Goal: Task Accomplishment & Management: Manage account settings

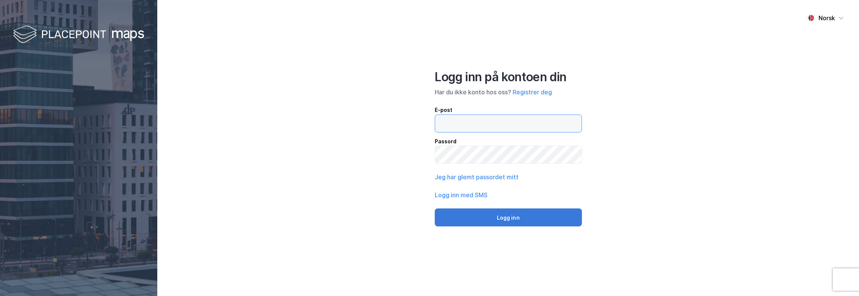
type input "[EMAIL_ADDRESS][DOMAIN_NAME]"
click at [506, 220] on button "Logg inn" at bounding box center [508, 218] width 147 height 18
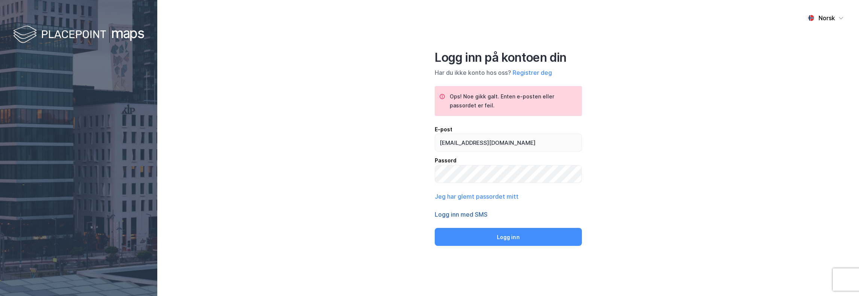
click at [479, 213] on button "Logg inn med SMS" at bounding box center [461, 214] width 53 height 9
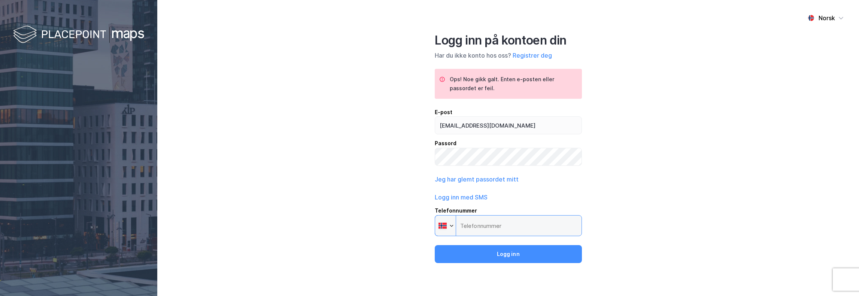
click at [492, 227] on input "Telefonnummer Phone" at bounding box center [508, 225] width 147 height 21
type input "[PHONE_NUMBER]"
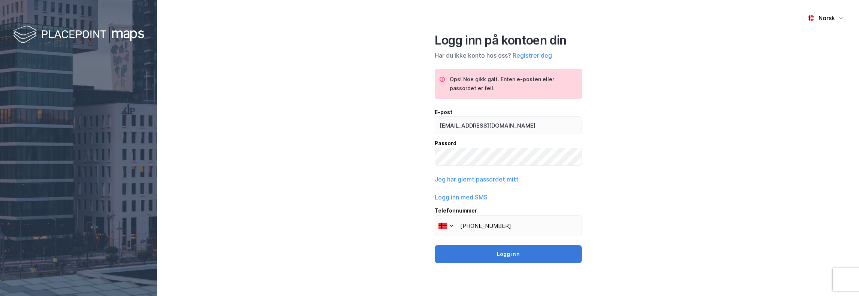
click at [506, 252] on button "Logg inn" at bounding box center [508, 254] width 147 height 18
click at [514, 253] on button "Logg inn" at bounding box center [508, 254] width 147 height 18
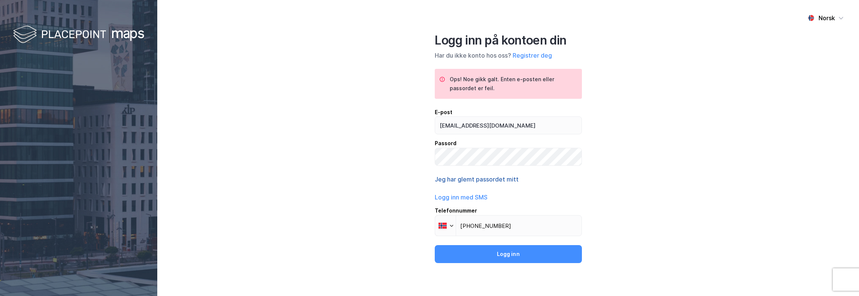
click at [481, 180] on button "Jeg har glemt passordet mitt" at bounding box center [477, 179] width 84 height 9
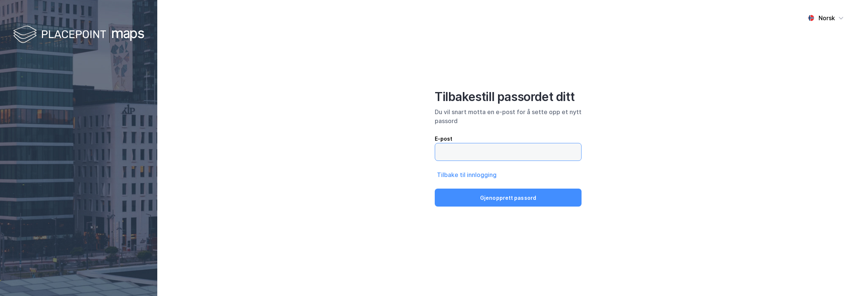
click at [485, 154] on input "email" at bounding box center [508, 151] width 146 height 17
type input "[EMAIL_ADDRESS][DOMAIN_NAME]"
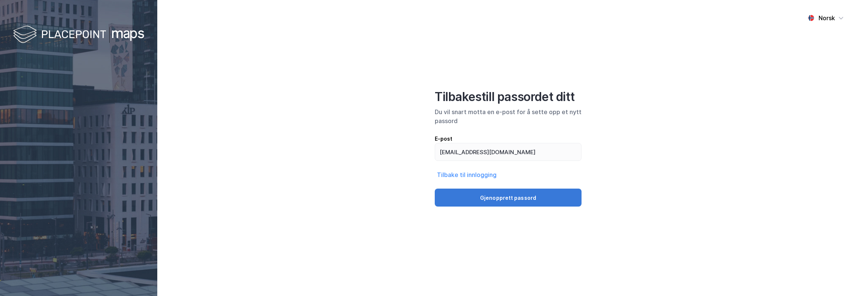
click at [510, 199] on button "Gjenopprett passord" at bounding box center [508, 198] width 147 height 18
